Goal: Task Accomplishment & Management: Manage account settings

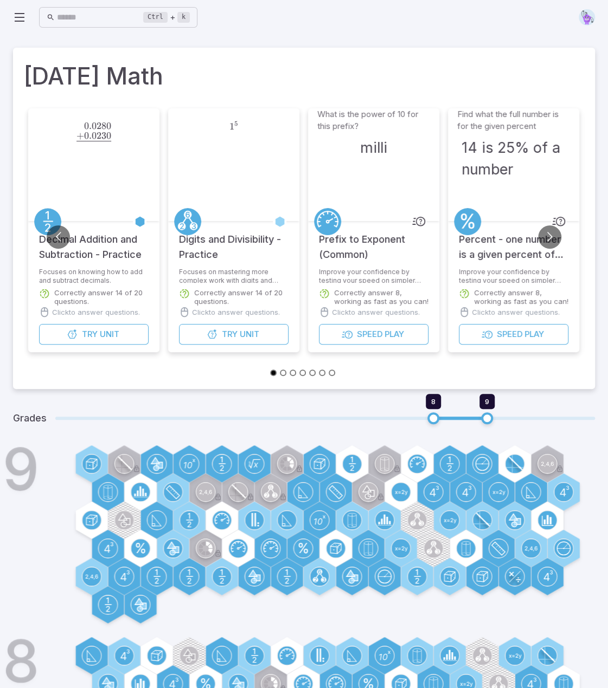
click at [586, 15] on img at bounding box center [586, 17] width 16 height 16
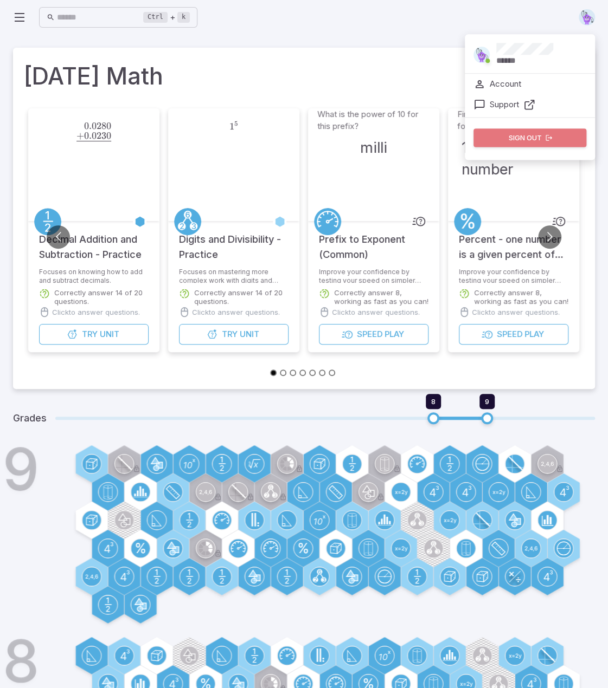
click at [555, 136] on button "Sign out" at bounding box center [529, 137] width 113 height 18
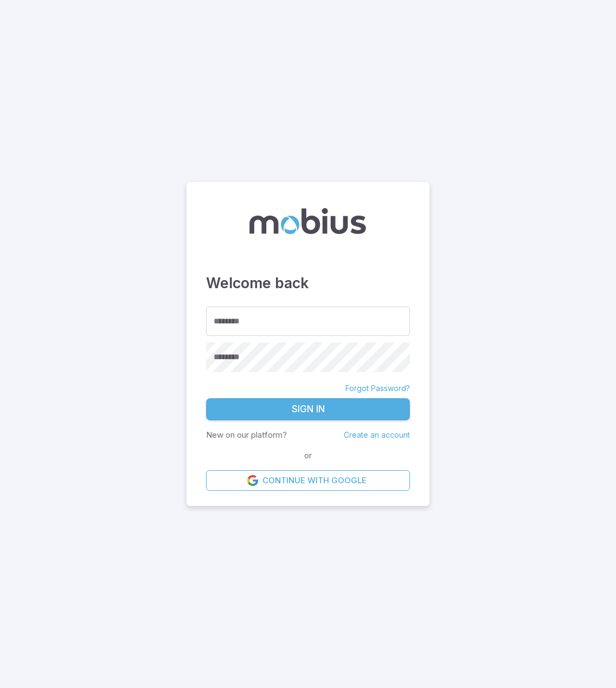
click at [362, 390] on link "Forgot Password?" at bounding box center [377, 388] width 64 height 11
